Goal: Navigation & Orientation: Understand site structure

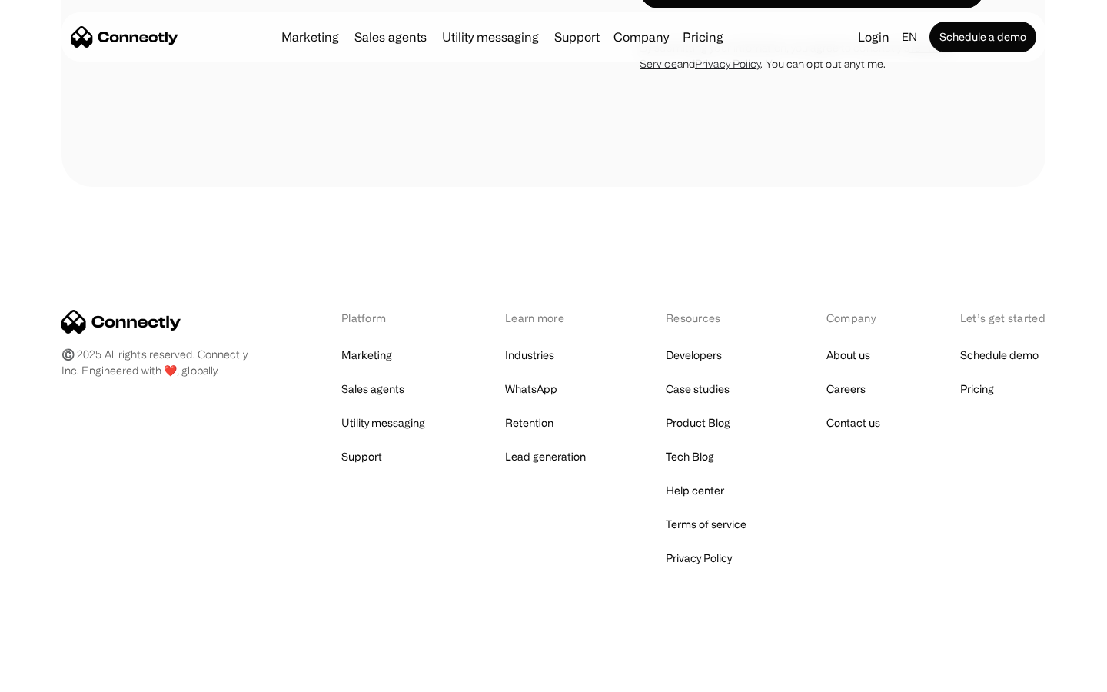
scroll to position [6034, 0]
